Goal: Information Seeking & Learning: Learn about a topic

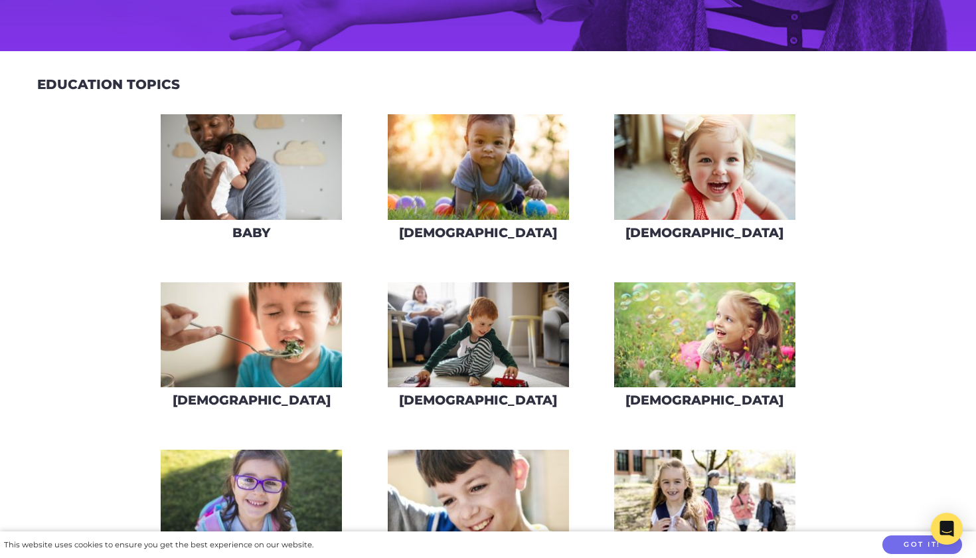
scroll to position [353, 0]
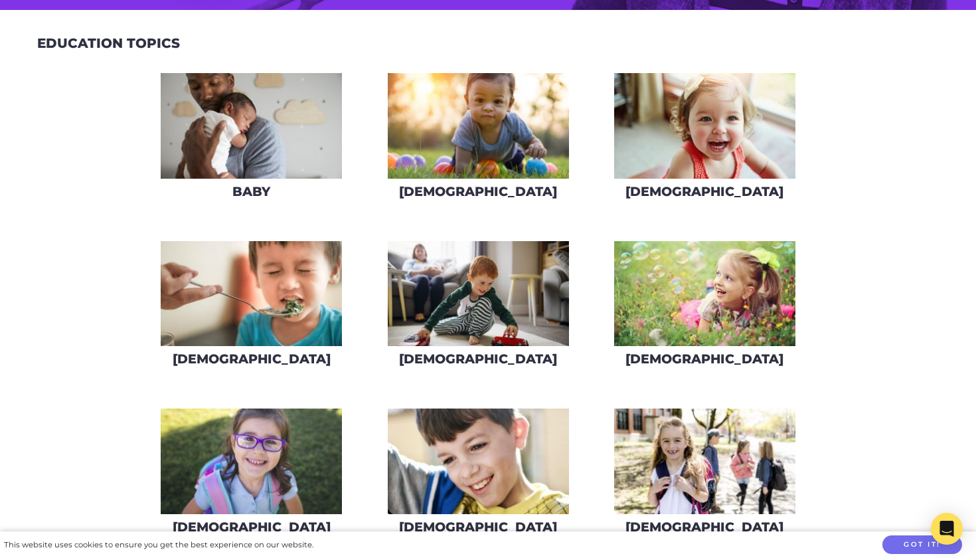
click at [522, 139] on img at bounding box center [478, 126] width 181 height 106
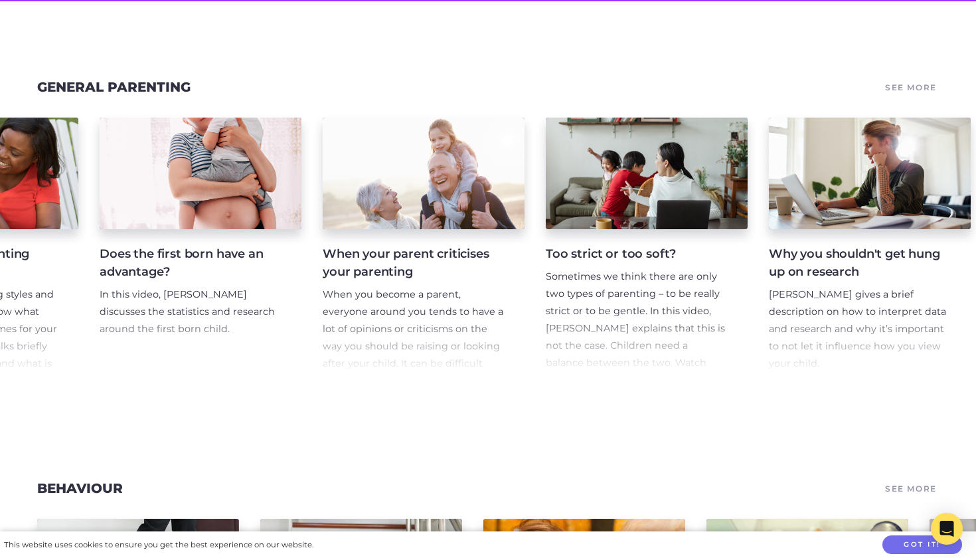
scroll to position [0, 169]
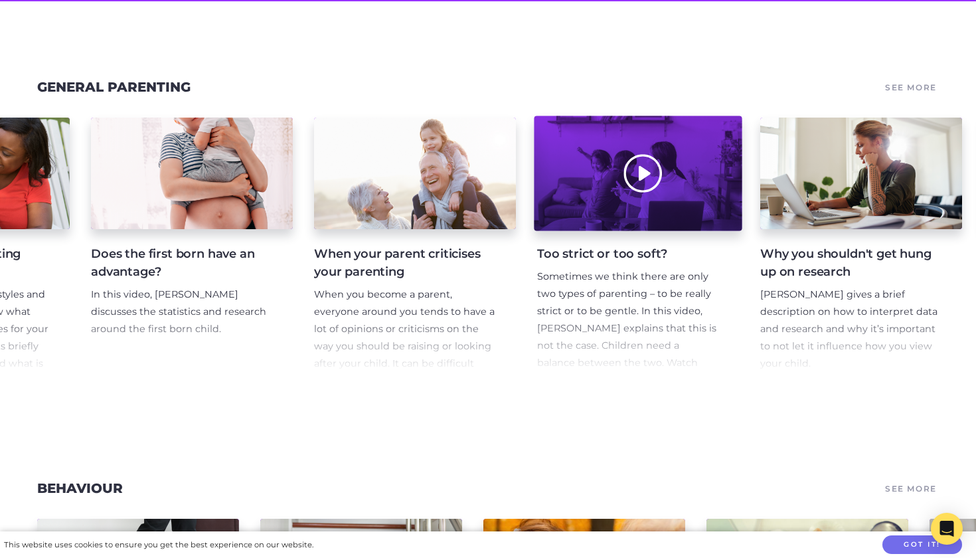
click at [702, 167] on div at bounding box center [638, 173] width 208 height 115
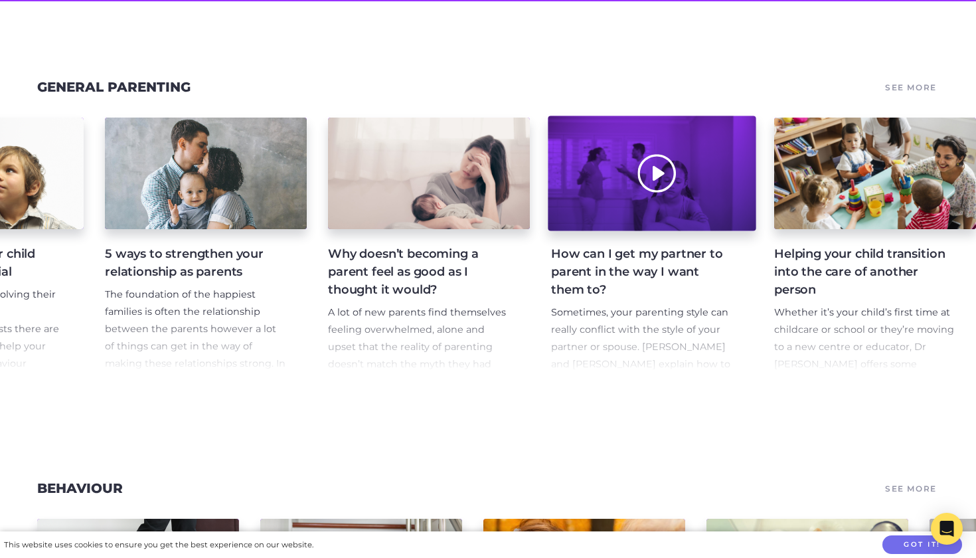
scroll to position [0, 1397]
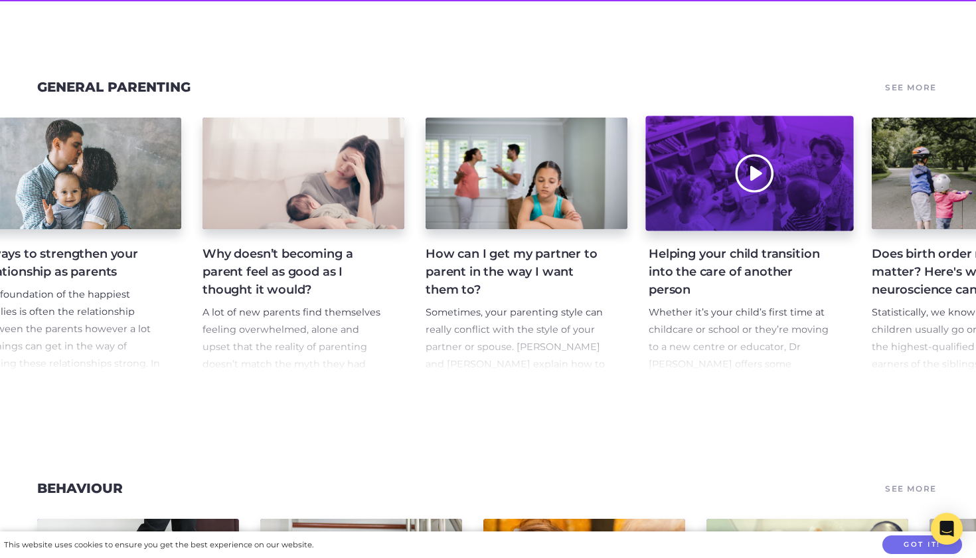
click at [699, 204] on div at bounding box center [749, 173] width 208 height 115
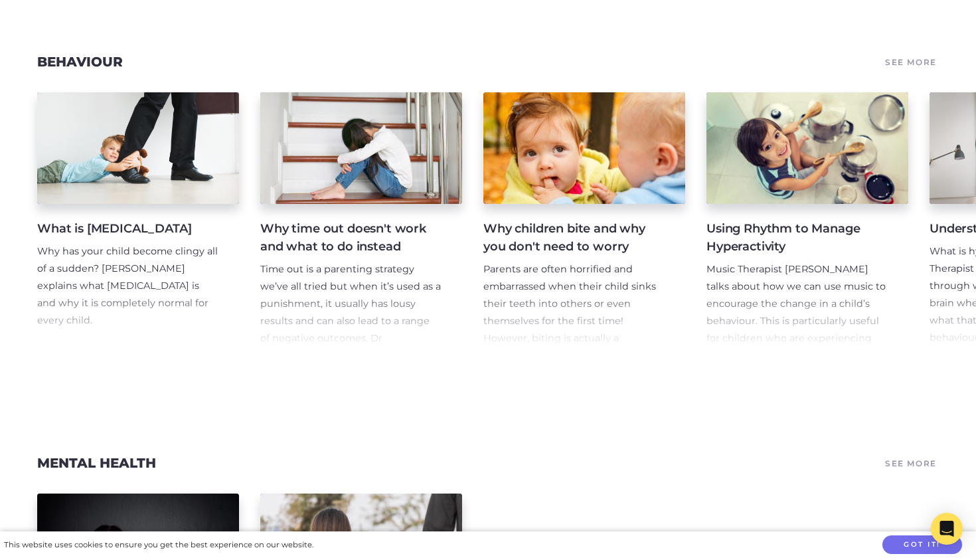
scroll to position [617, 0]
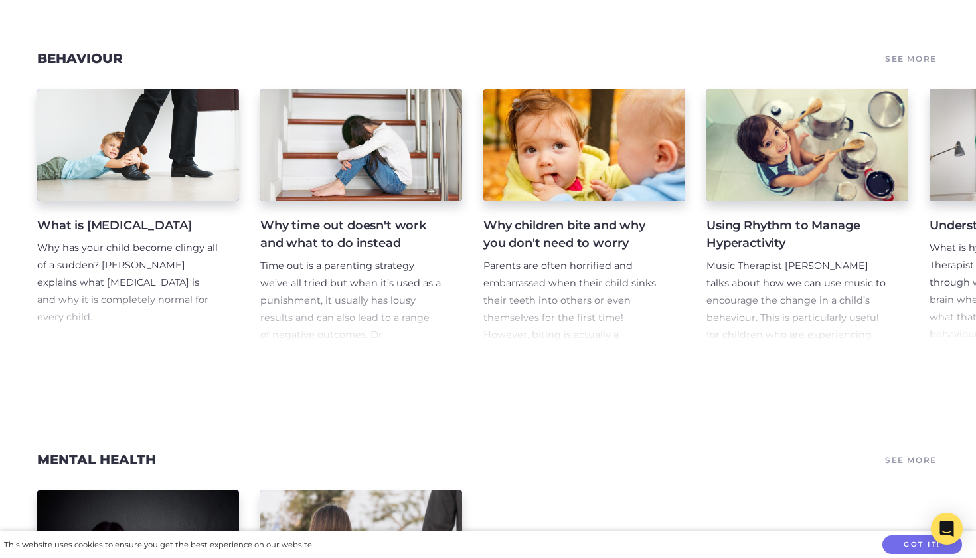
click at [553, 233] on h4 "Why children bite and why you don't need to worry" at bounding box center [573, 234] width 181 height 36
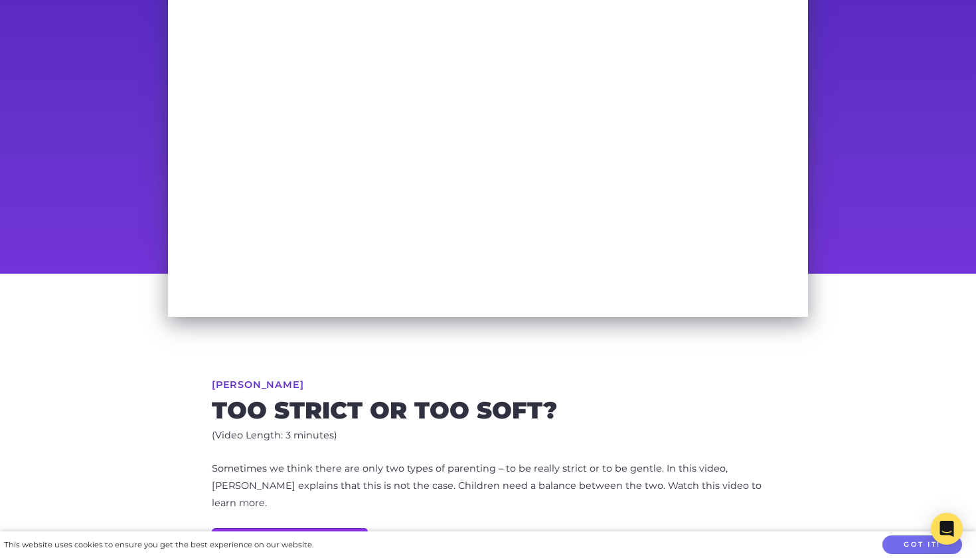
scroll to position [159, 0]
